Goal: Information Seeking & Learning: Find specific fact

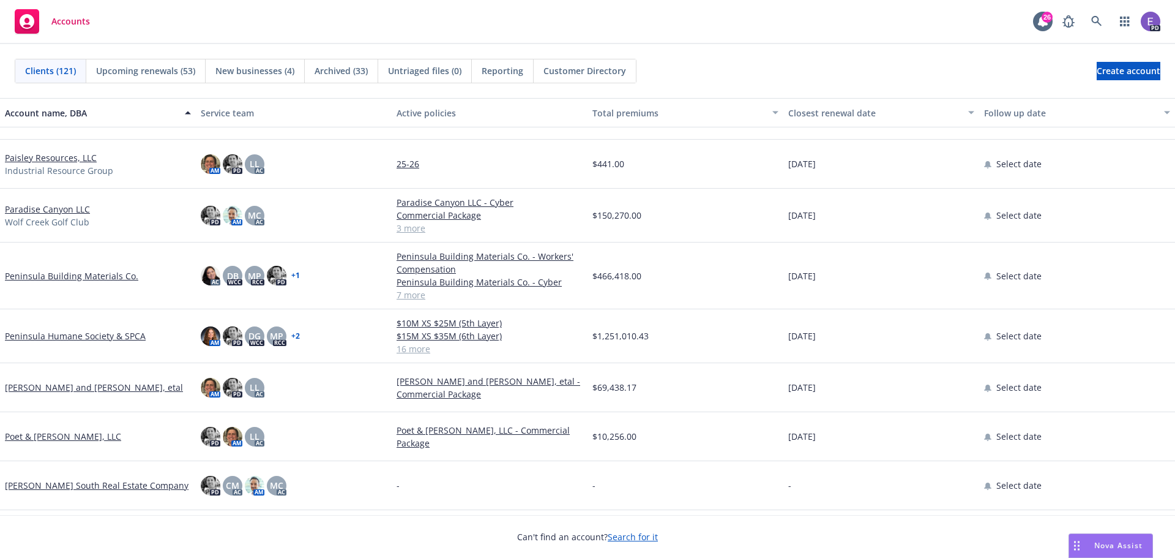
scroll to position [3918, 0]
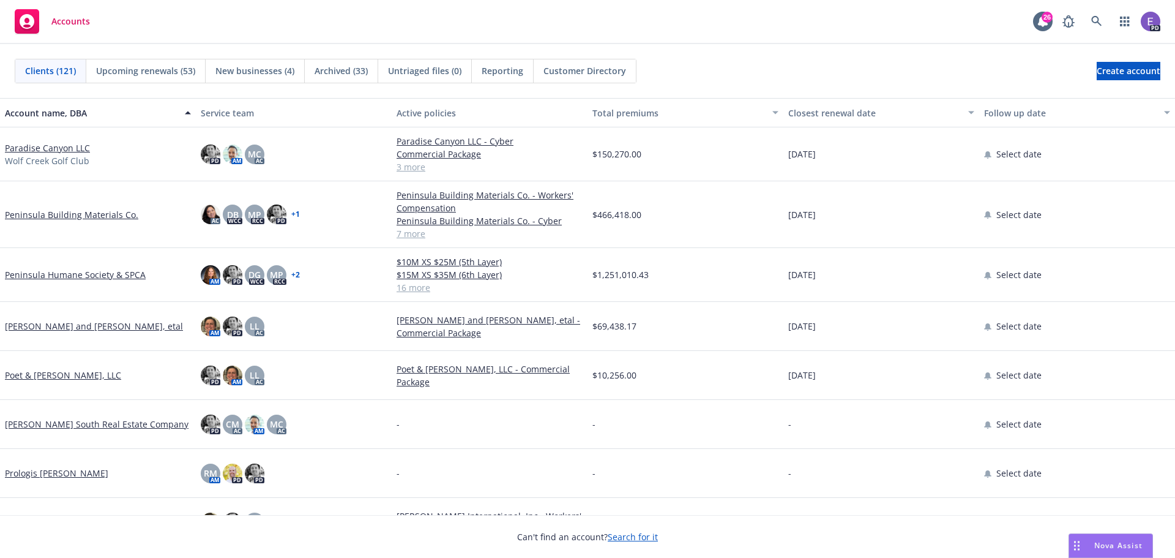
click at [75, 277] on link "Peninsula Humane Society & SPCA" at bounding box center [75, 274] width 141 height 13
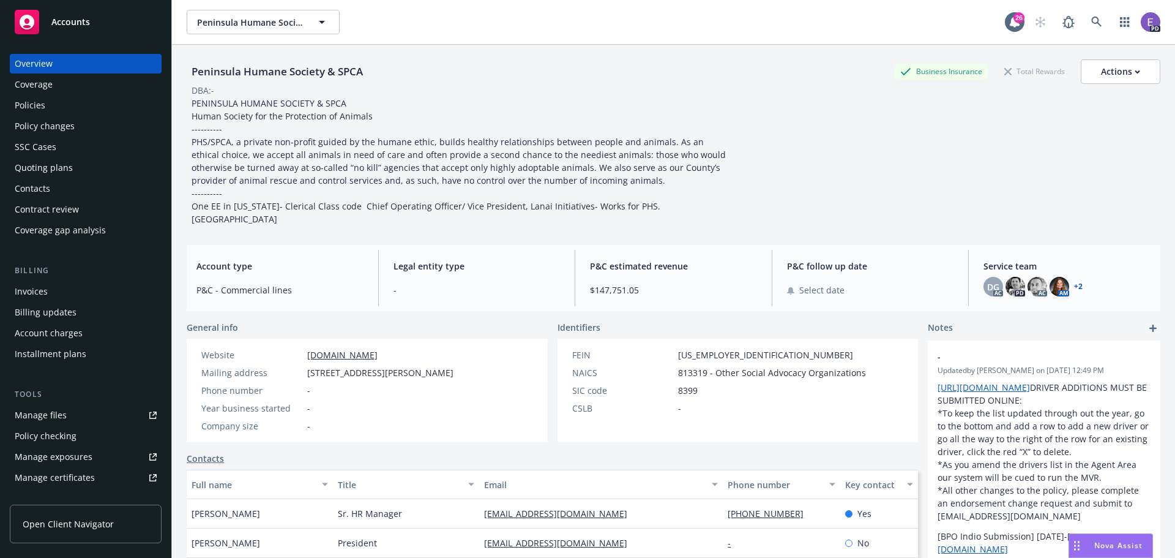
click at [36, 105] on div "Policies" at bounding box center [30, 105] width 31 height 20
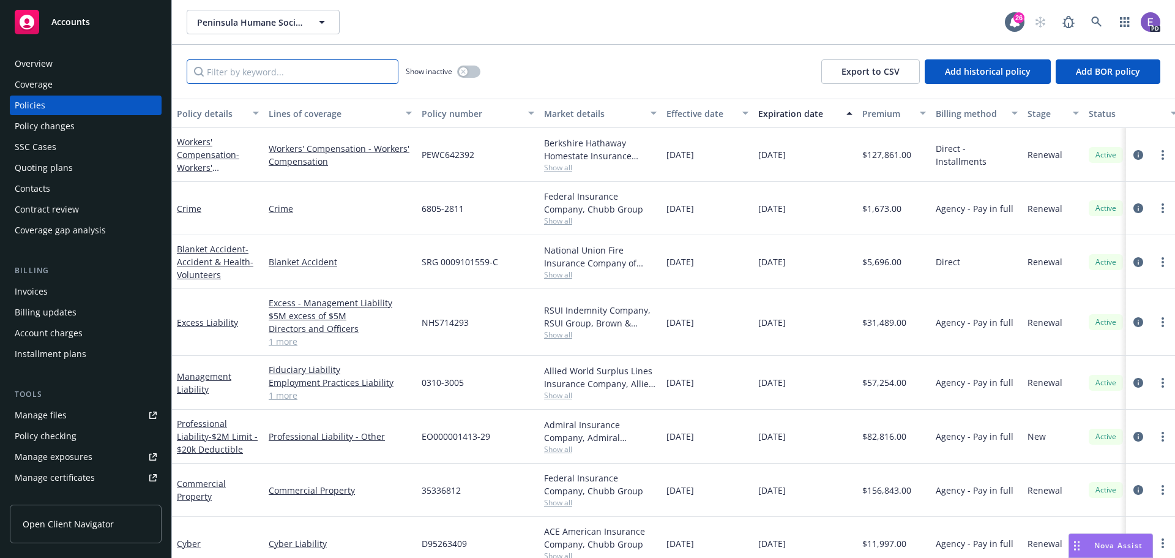
click at [252, 77] on input "Filter by keyword..." at bounding box center [293, 71] width 212 height 24
type input "Ambridge"
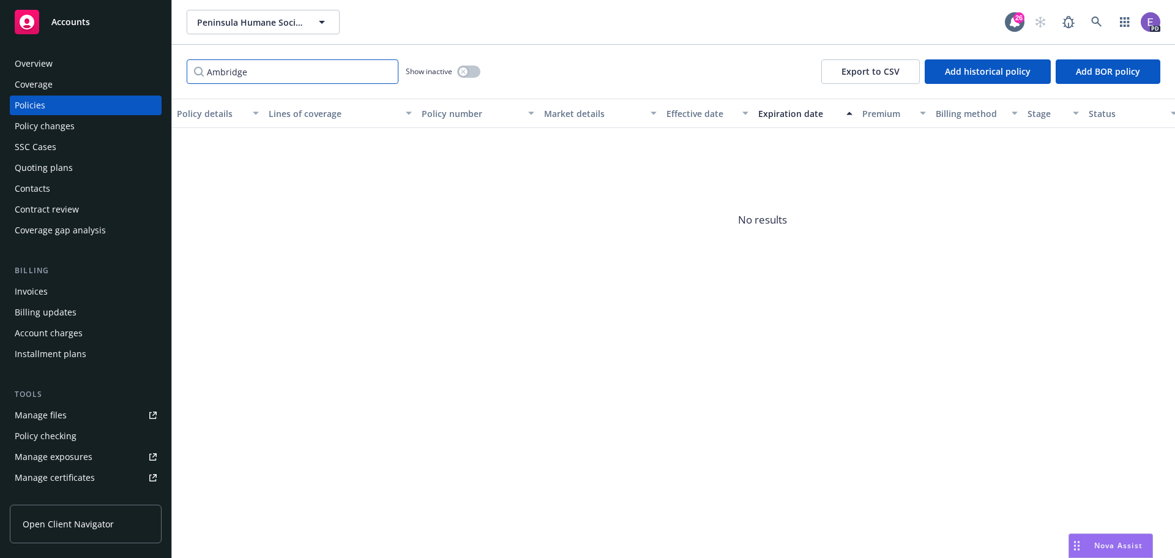
click at [385, 73] on input "Ambridge" at bounding box center [293, 71] width 212 height 24
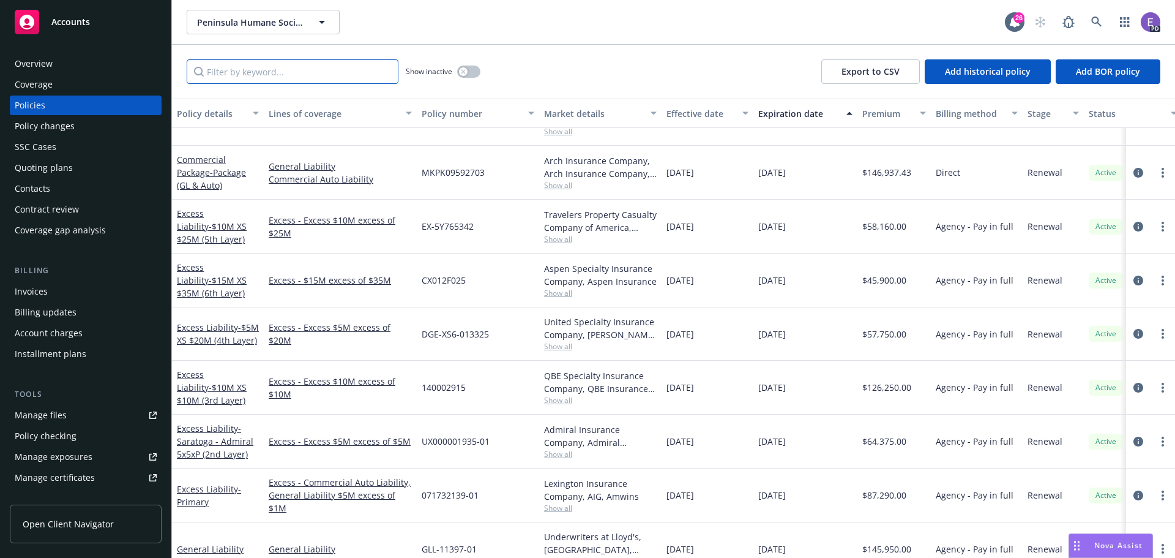
scroll to position [503, 0]
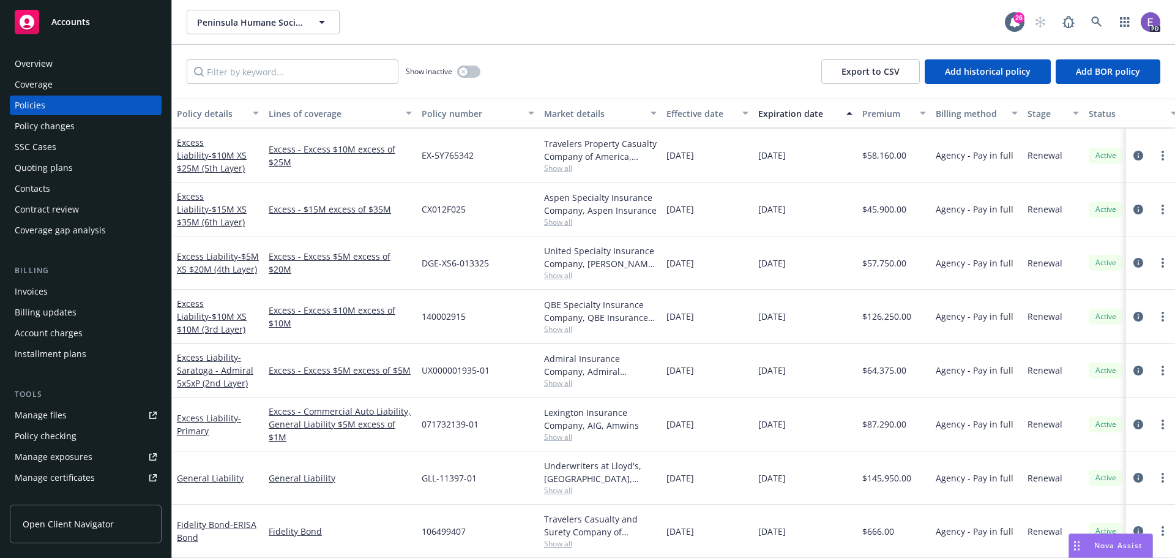
click at [549, 378] on span "Show all" at bounding box center [600, 383] width 113 height 10
click at [556, 324] on span "Show all" at bounding box center [600, 329] width 113 height 10
click at [561, 270] on span "Show all" at bounding box center [600, 275] width 113 height 10
click at [680, 266] on div "[DATE]" at bounding box center [708, 262] width 92 height 53
click at [547, 485] on span "Show all" at bounding box center [600, 490] width 113 height 10
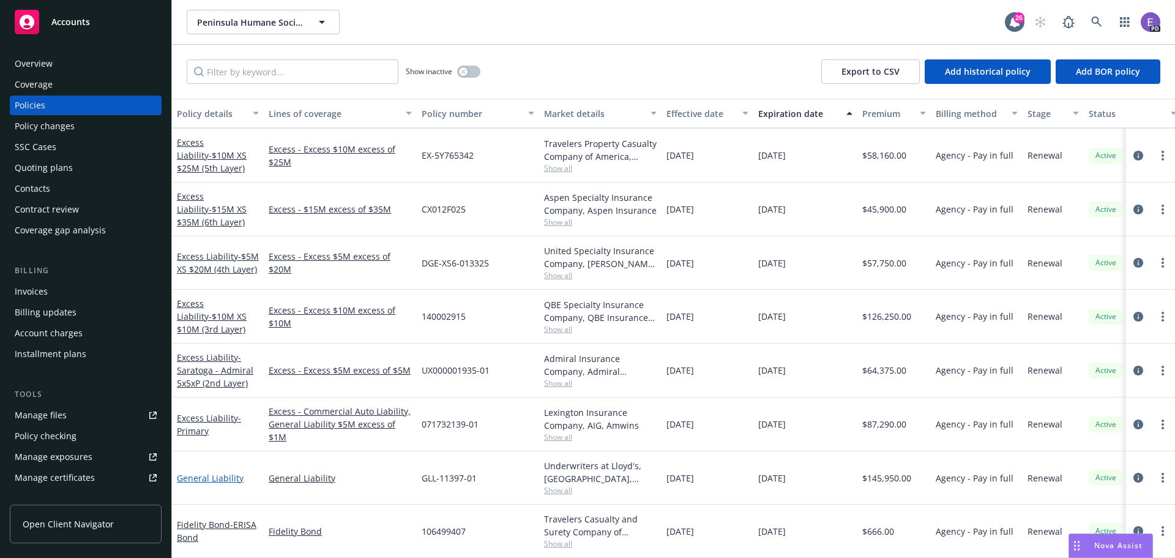
click at [220, 473] on link "General Liability" at bounding box center [210, 478] width 67 height 12
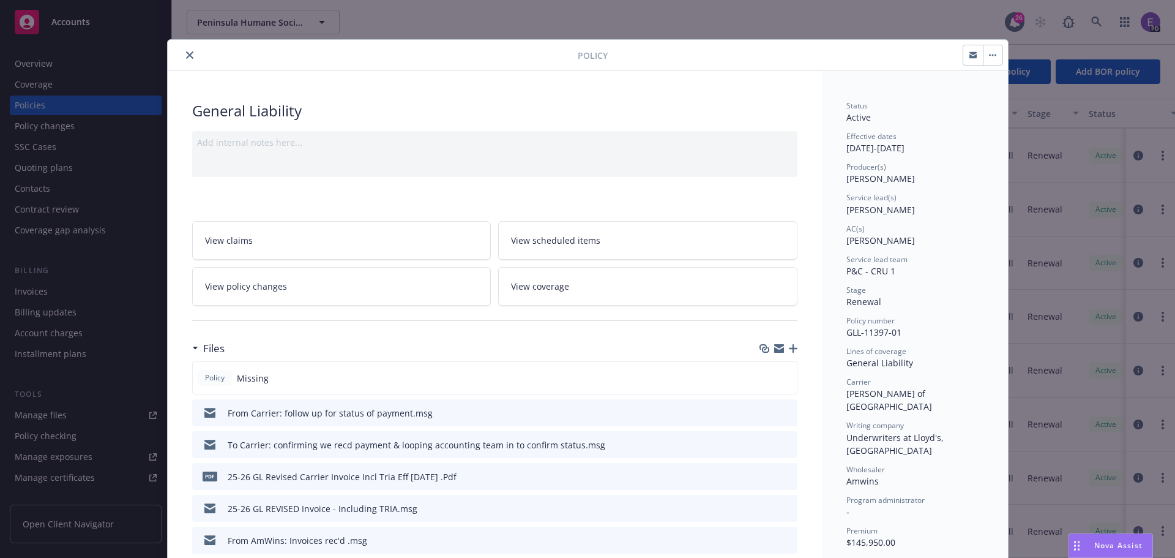
click at [186, 53] on icon "close" at bounding box center [189, 54] width 7 height 7
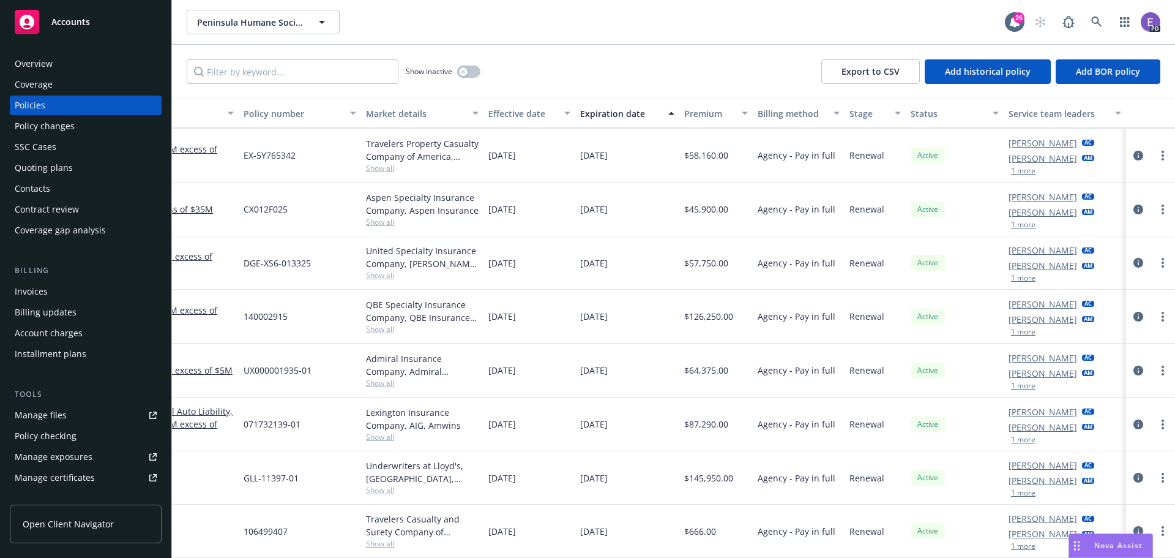
scroll to position [503, 0]
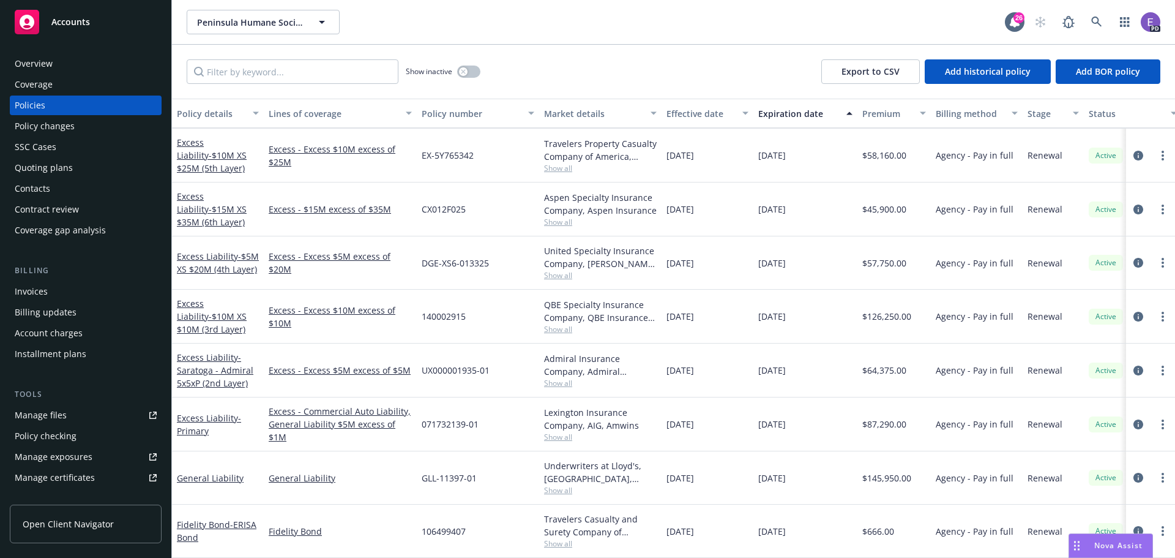
click at [86, 20] on span "Accounts" at bounding box center [70, 22] width 39 height 10
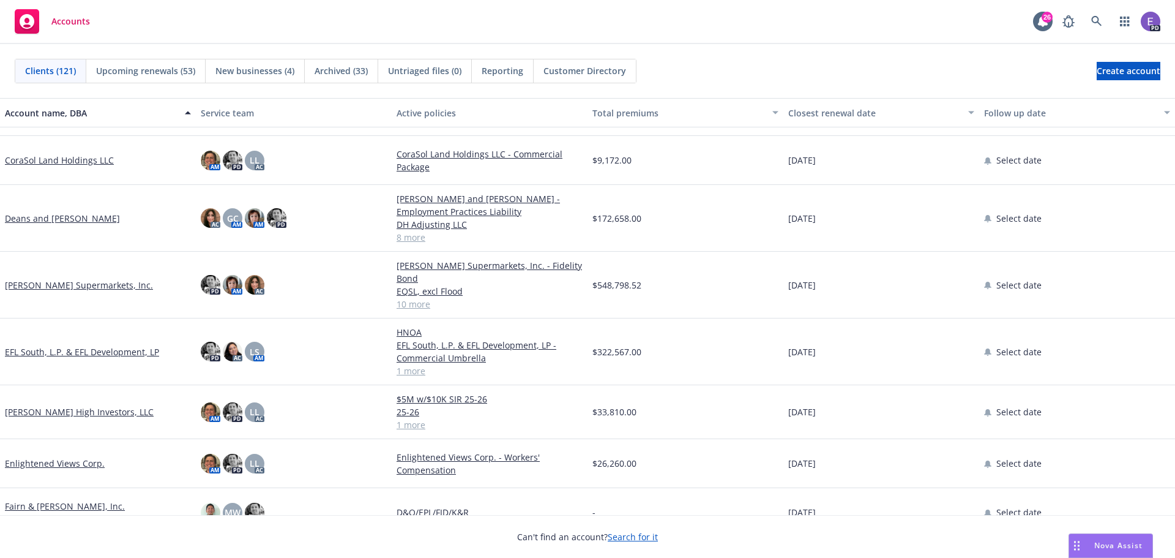
scroll to position [1408, 0]
